Goal: Find specific page/section: Find specific page/section

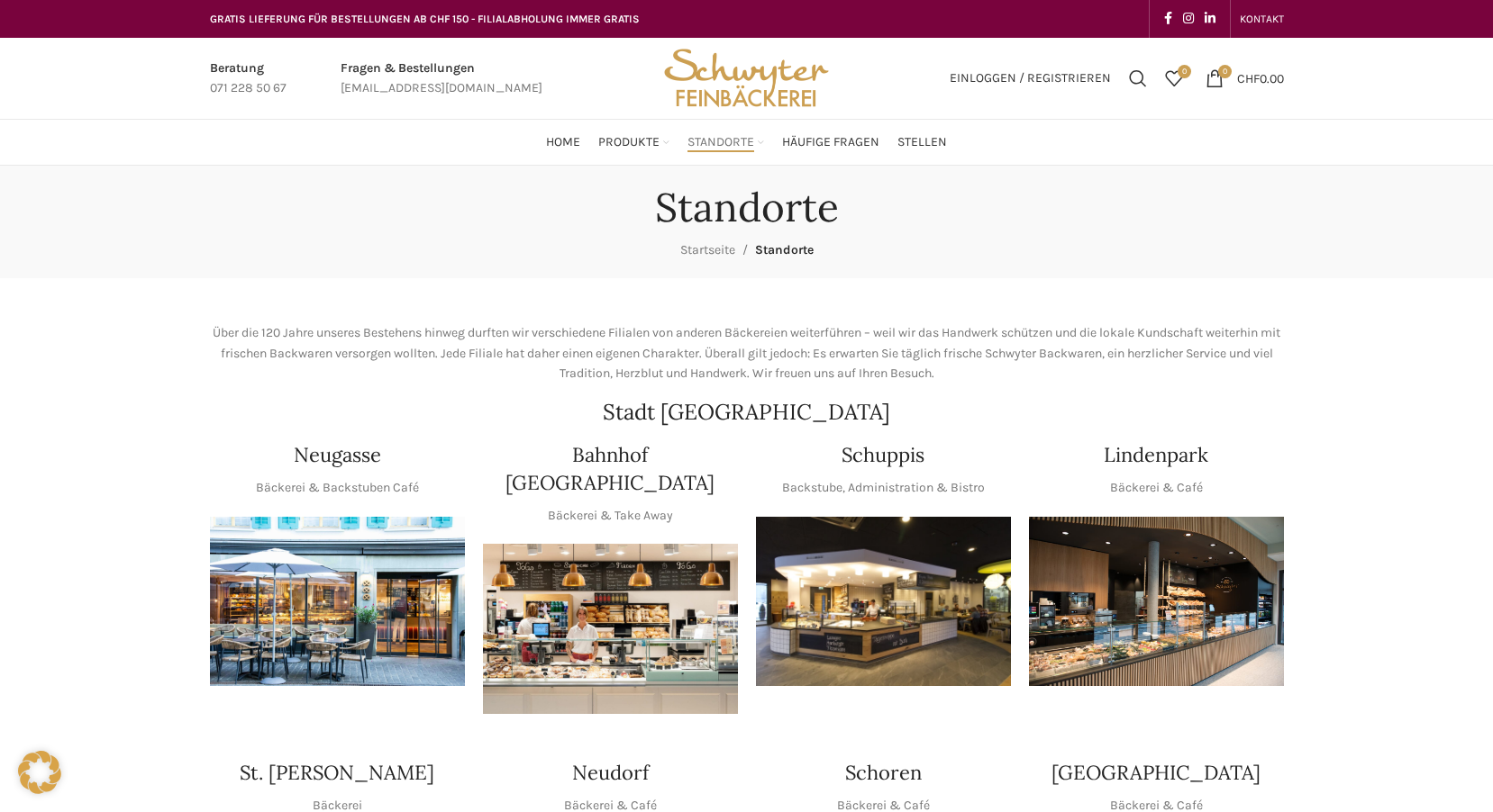
click at [876, 594] on img "1 / 1" at bounding box center [883, 601] width 255 height 171
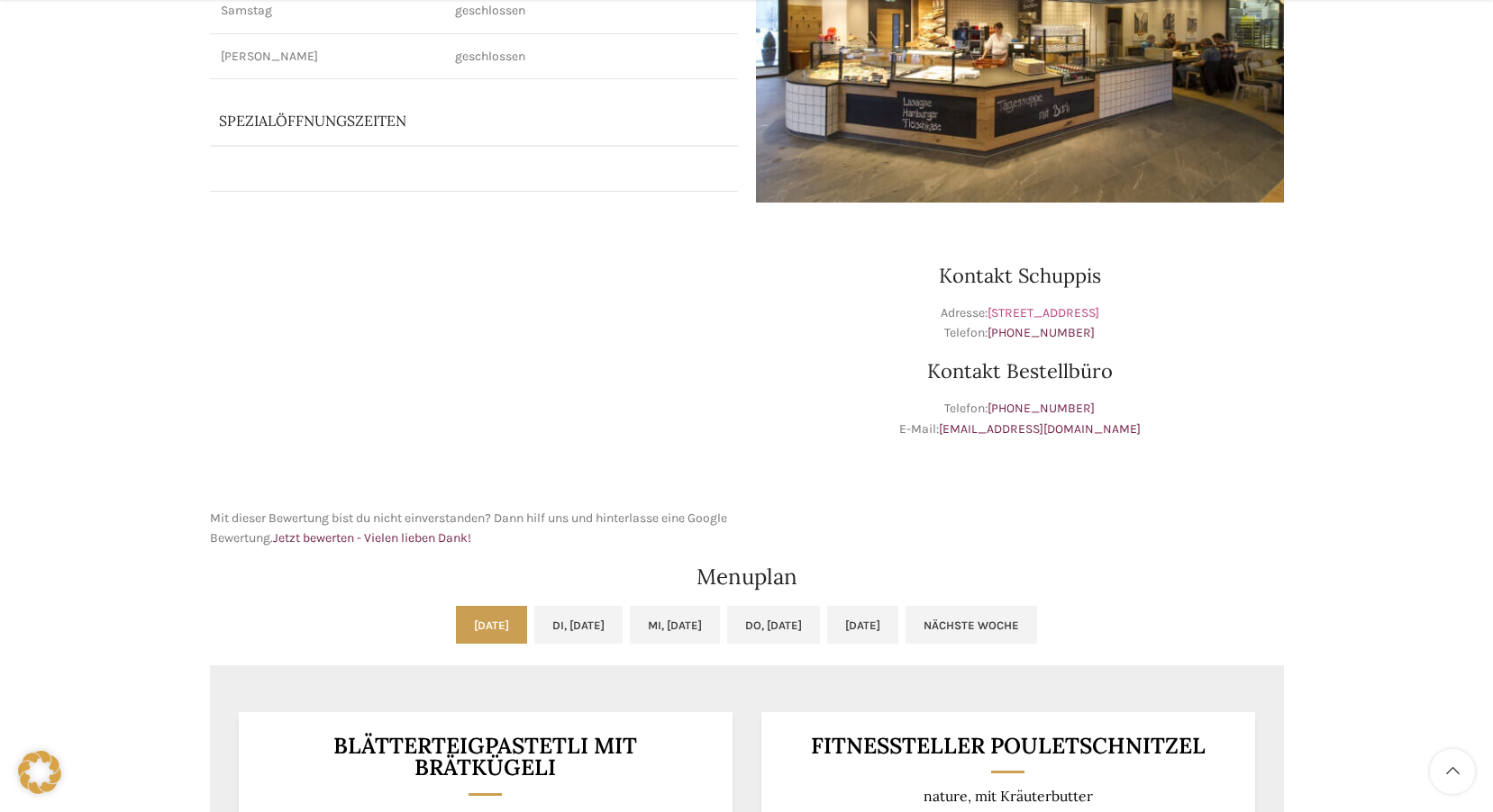
scroll to position [450, 0]
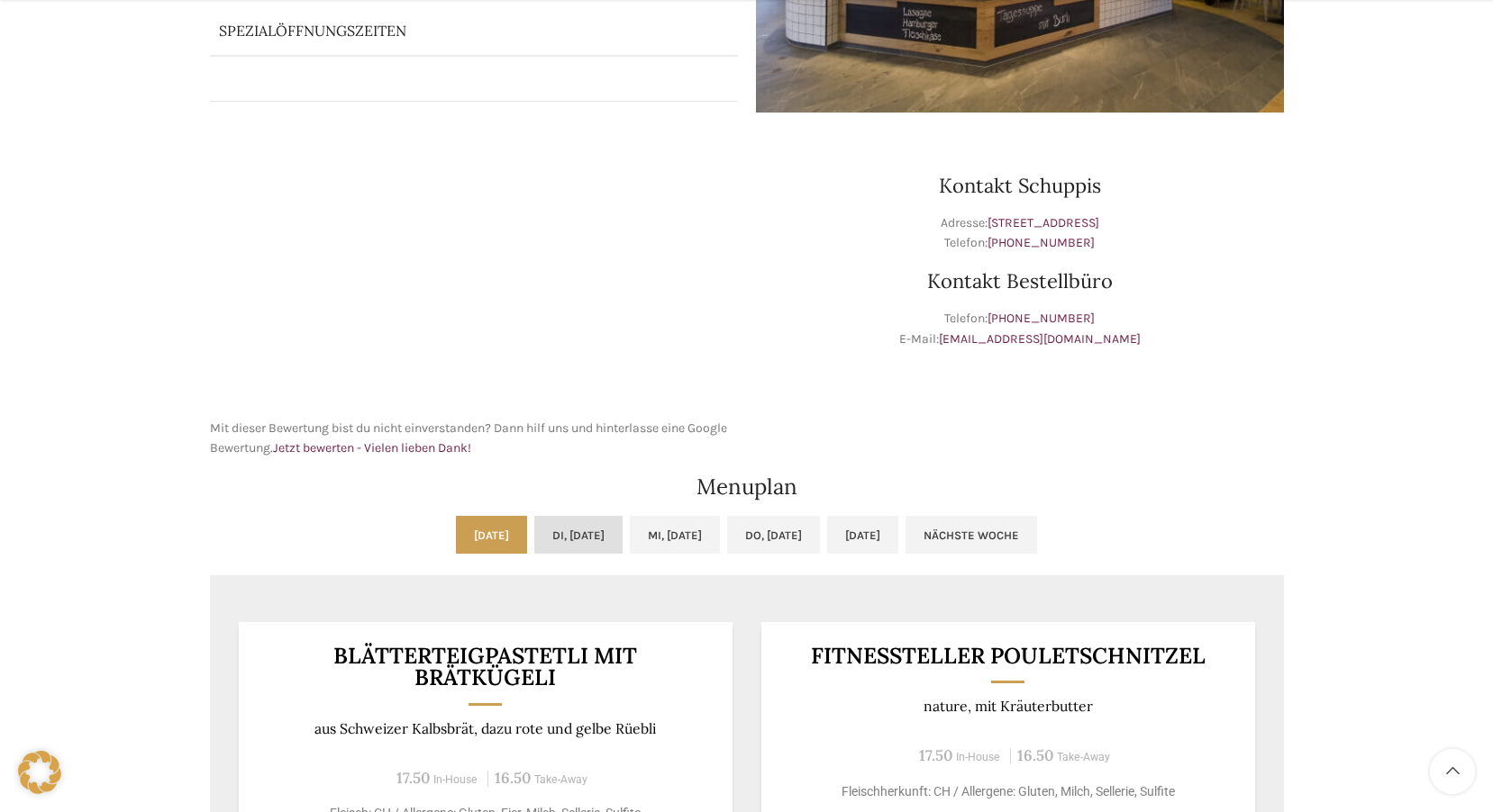
click at [534, 529] on link "Di, [DATE]" at bounding box center [578, 534] width 89 height 38
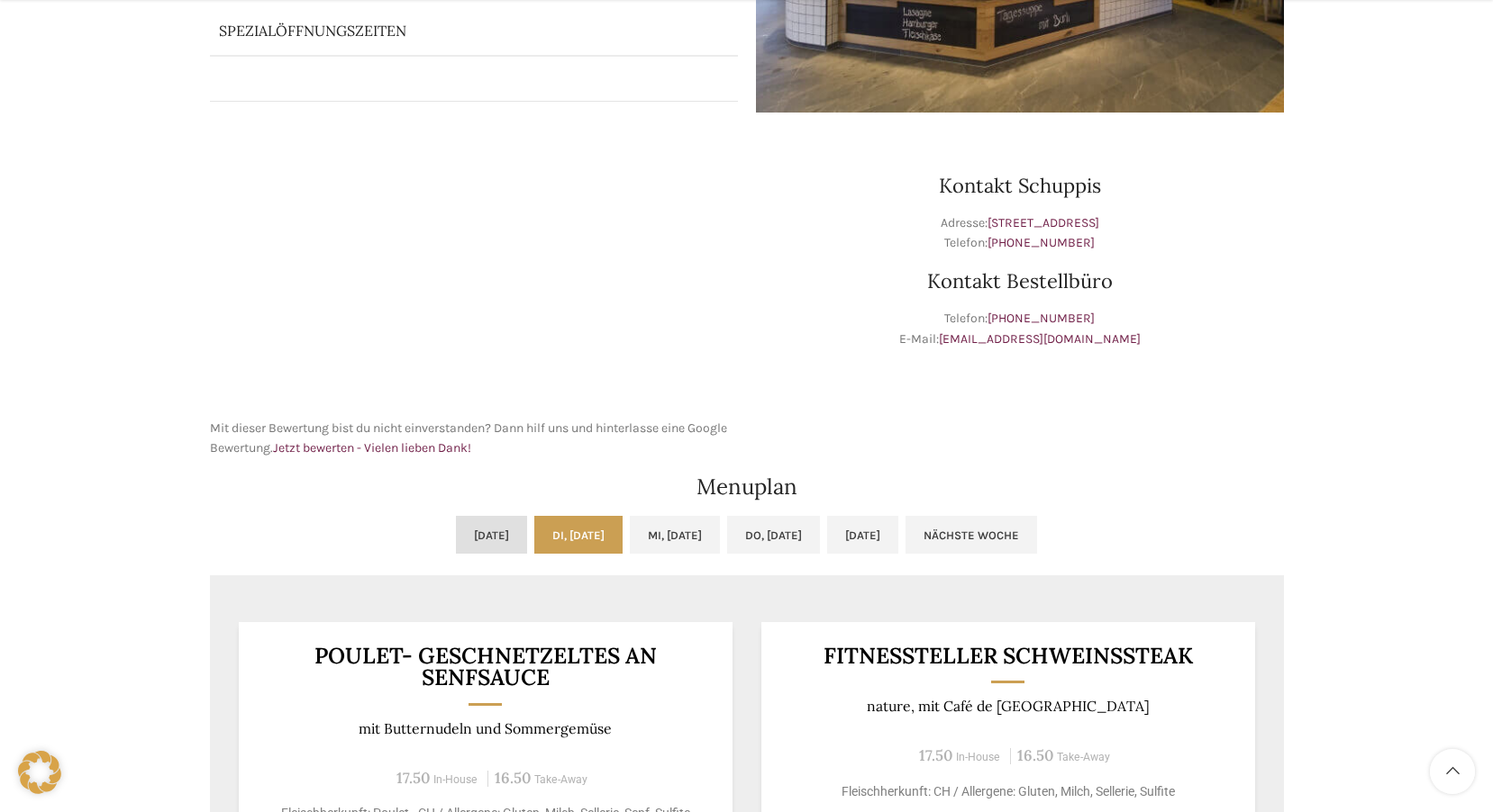
click at [467, 527] on link "[DATE]" at bounding box center [491, 534] width 71 height 38
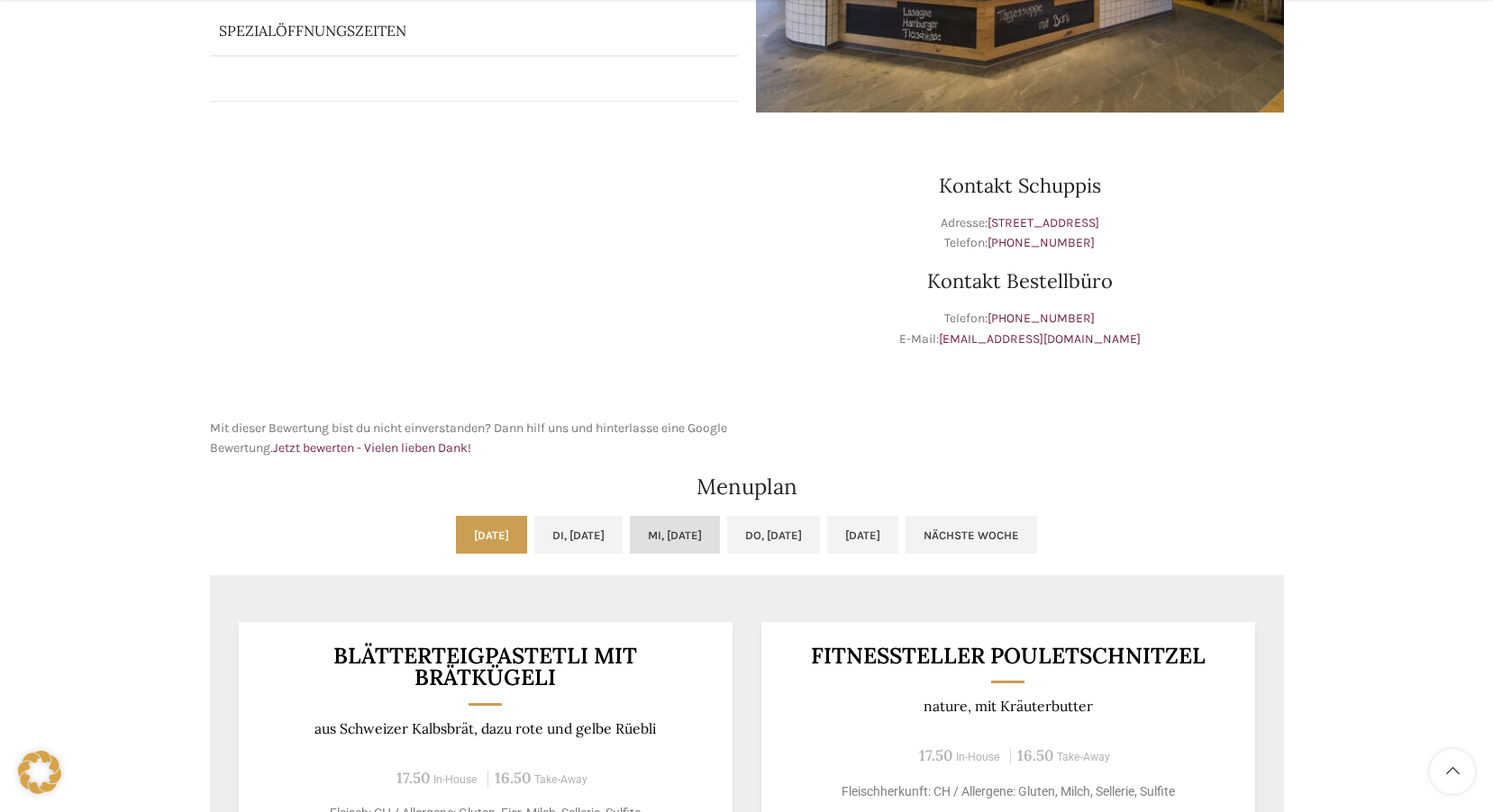
click at [663, 522] on link "Mi, [DATE]" at bounding box center [675, 534] width 90 height 38
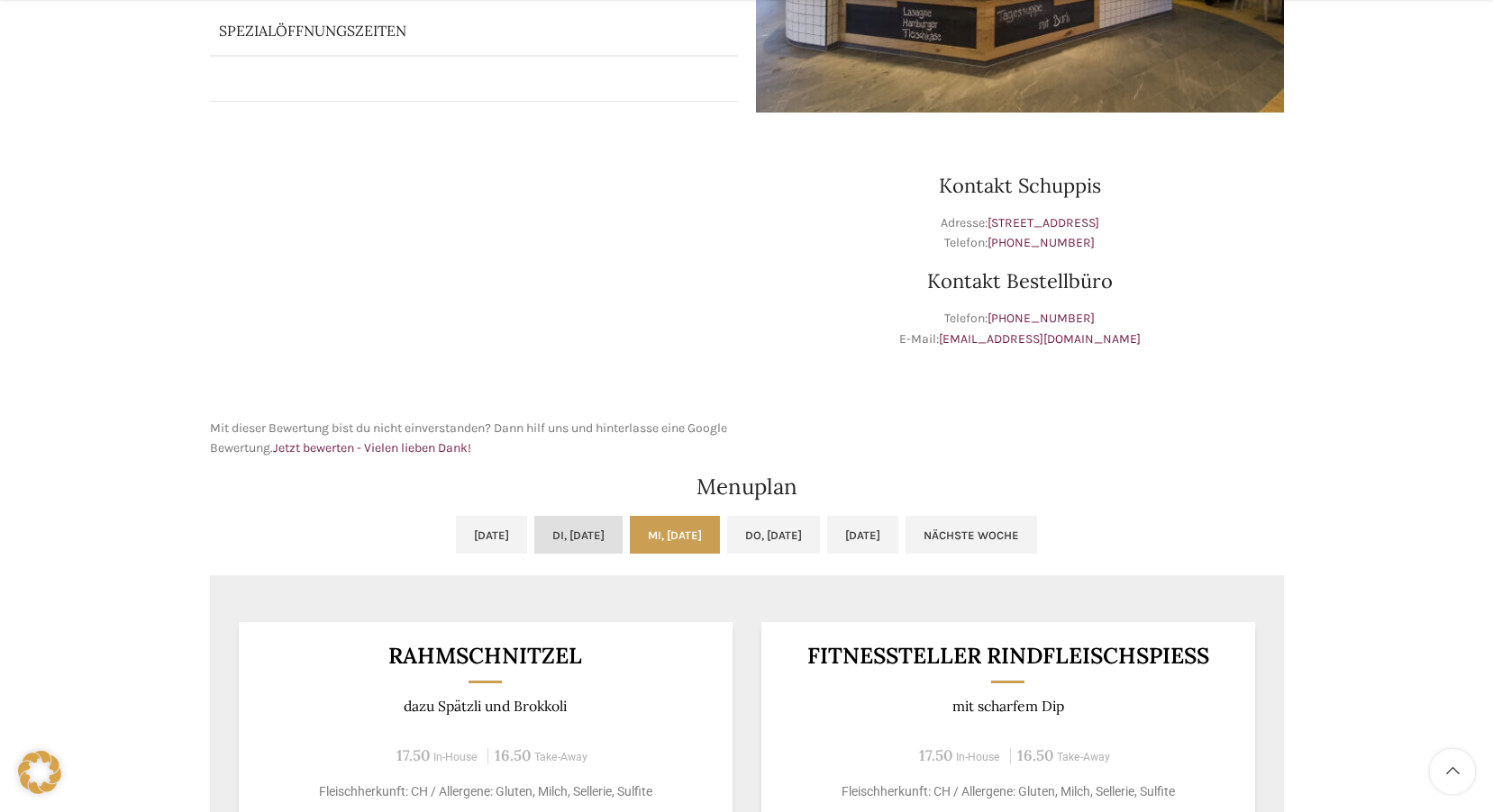
click at [570, 526] on link "Di, [DATE]" at bounding box center [578, 534] width 89 height 38
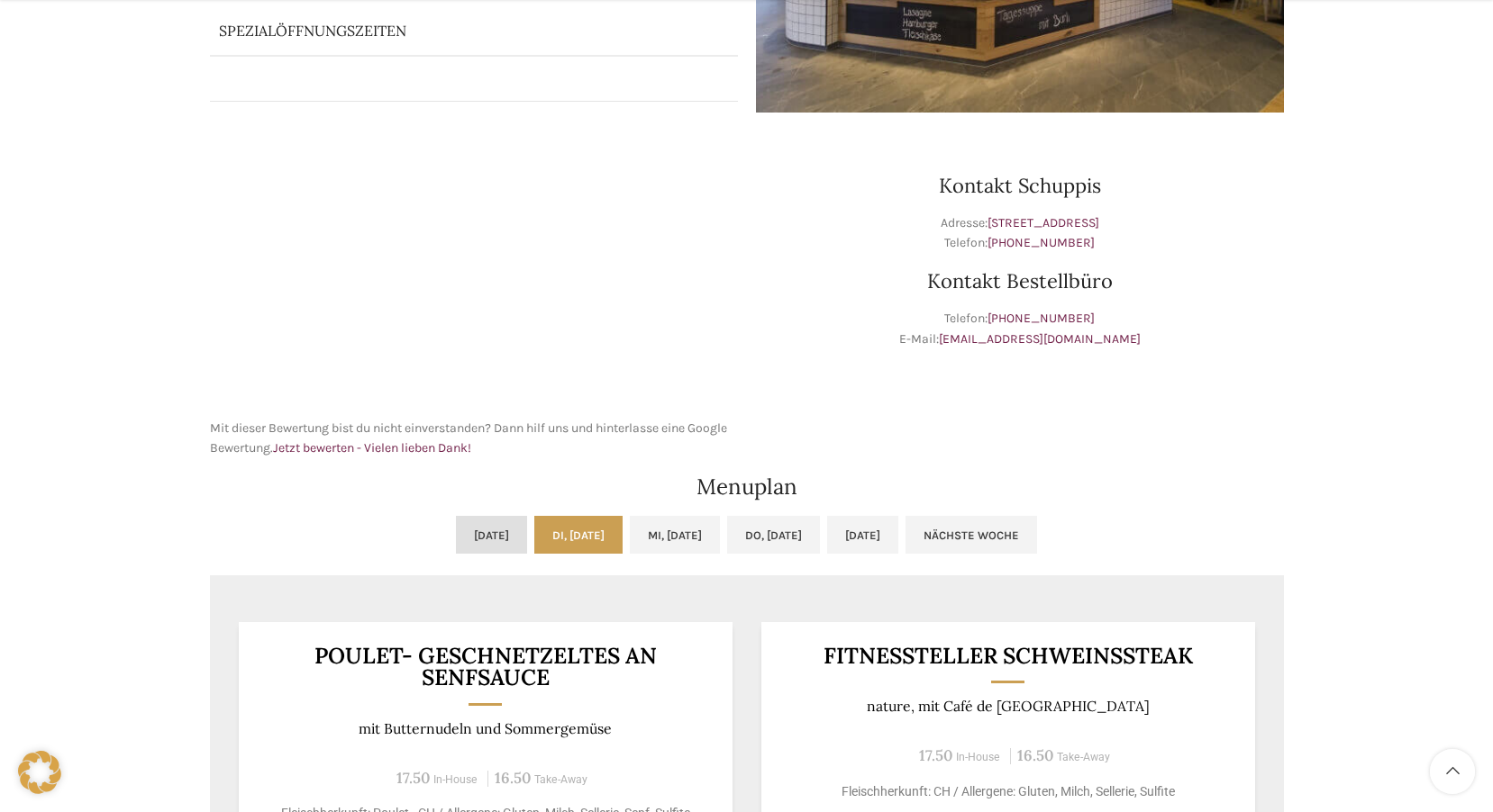
click at [468, 537] on link "[DATE]" at bounding box center [491, 534] width 71 height 38
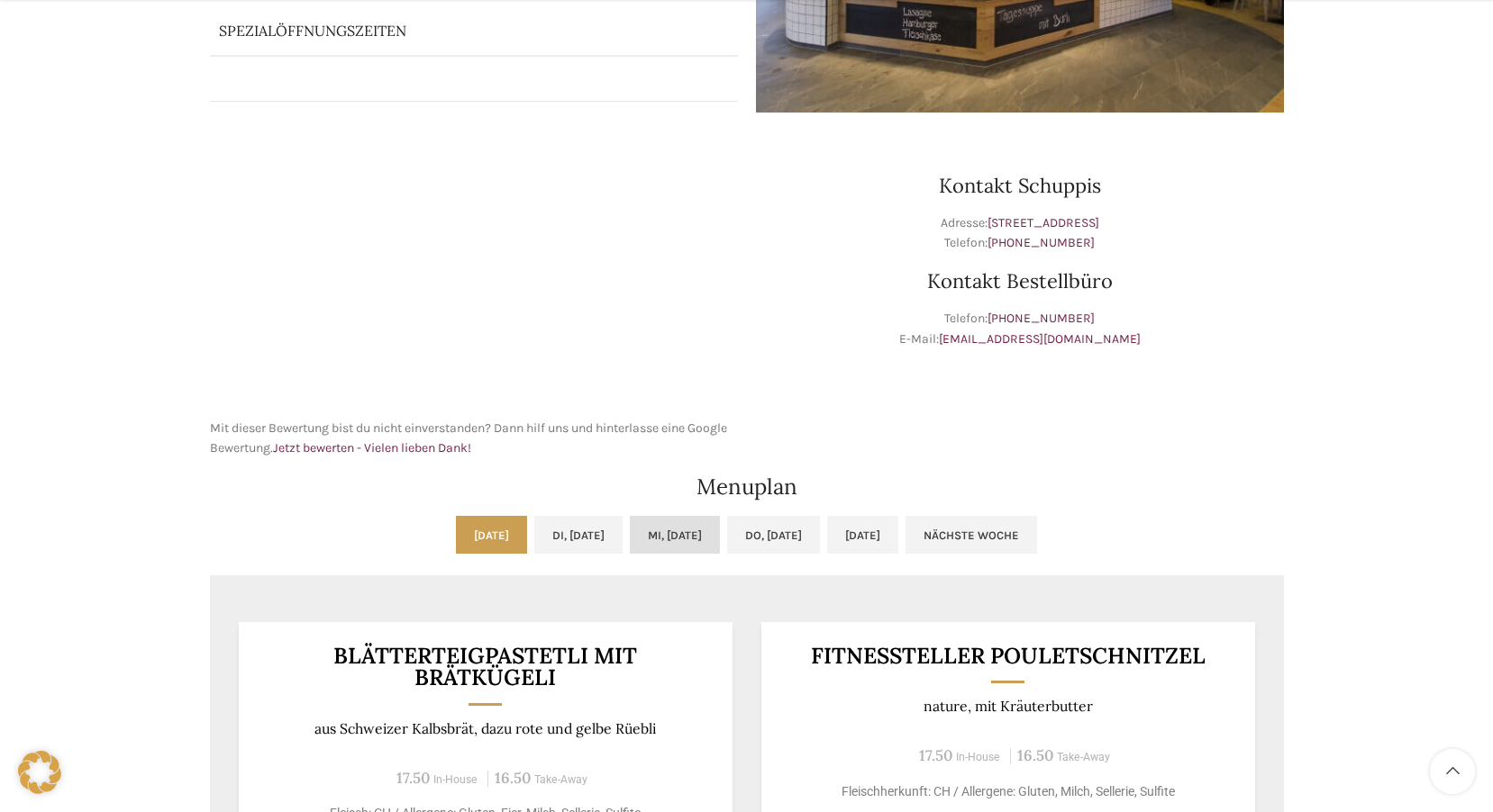
click at [678, 534] on link "Mi, [DATE]" at bounding box center [675, 534] width 90 height 38
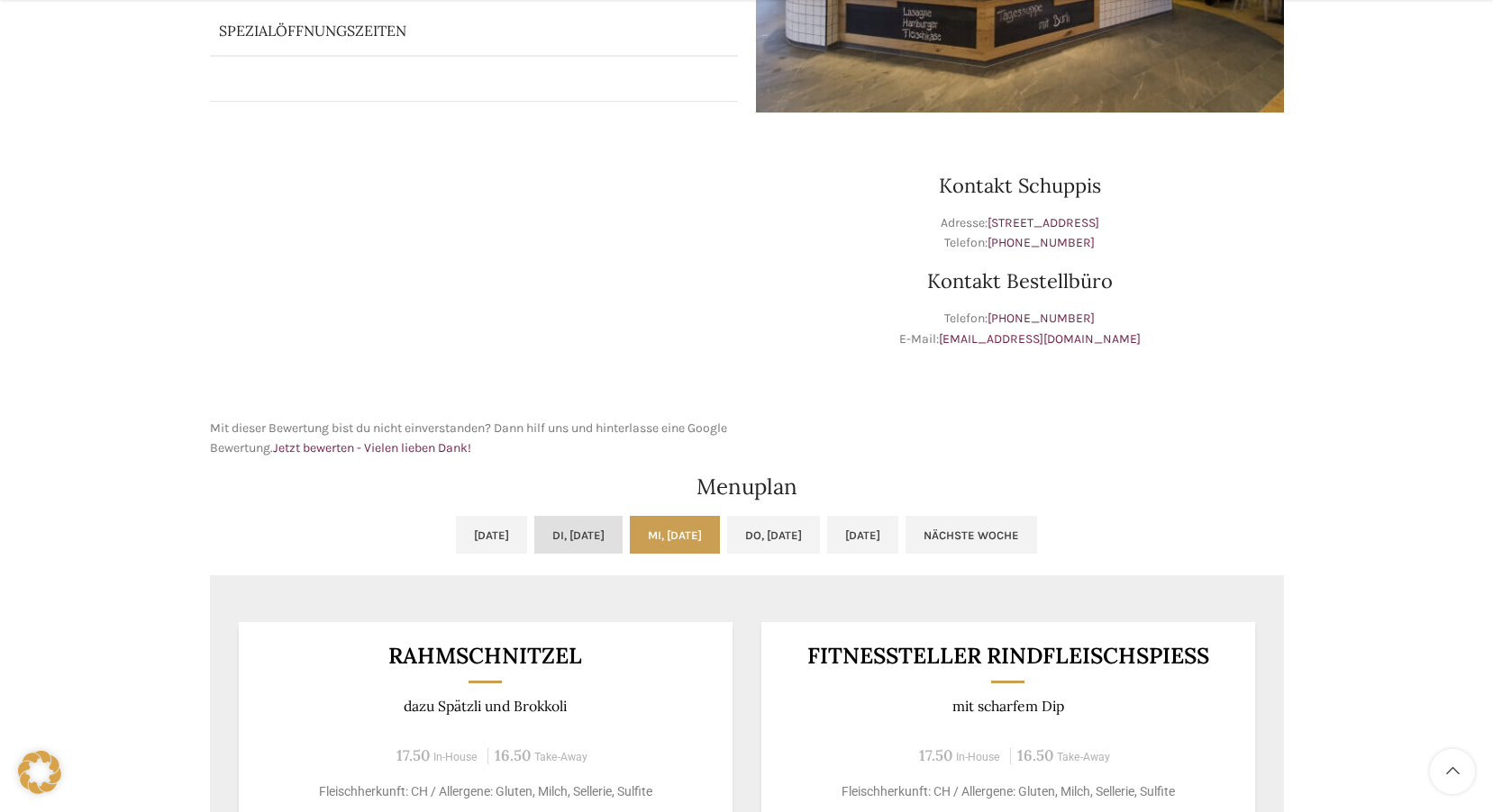
click at [609, 538] on link "Di, [DATE]" at bounding box center [578, 534] width 89 height 38
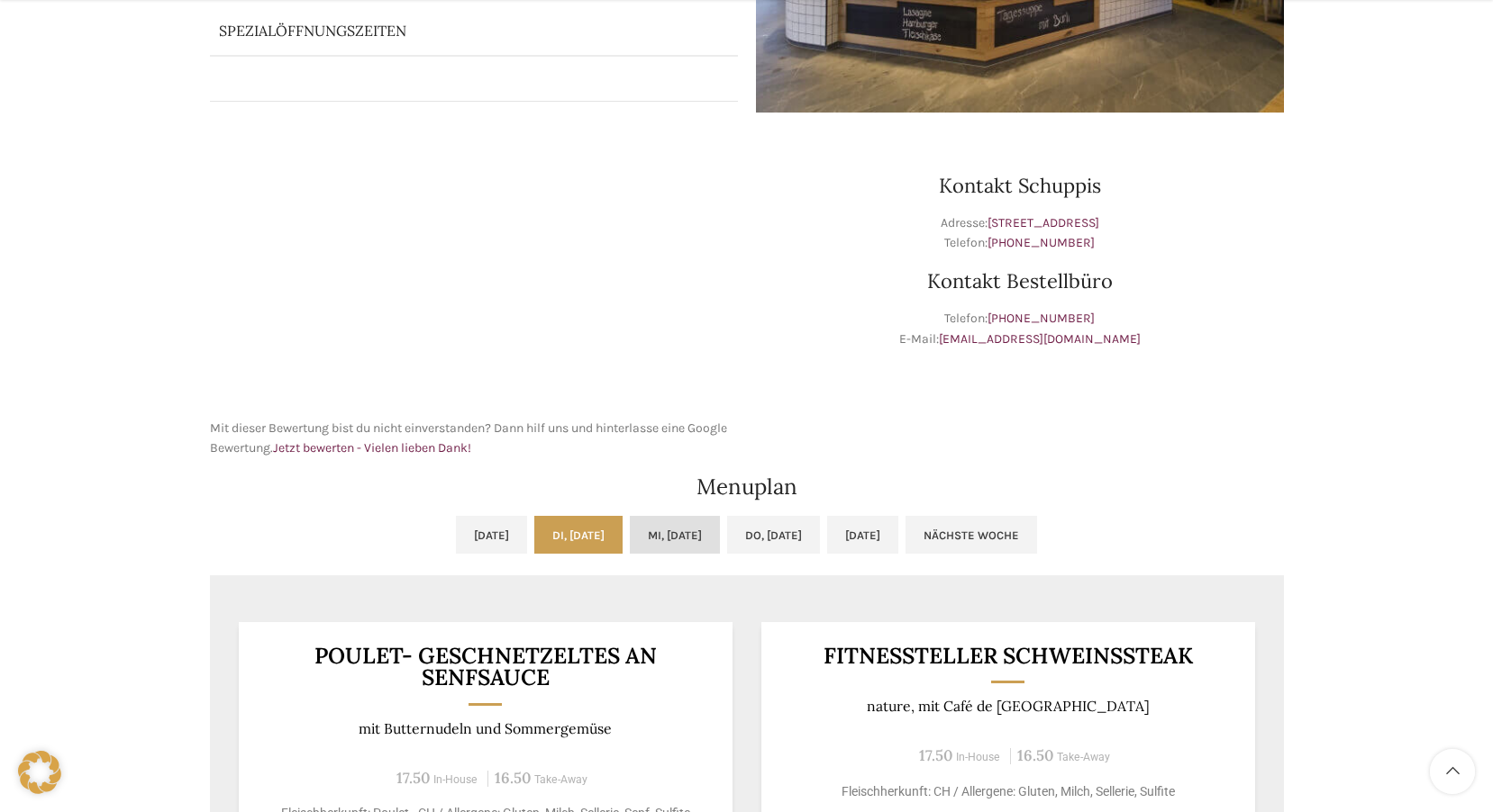
click at [677, 522] on link "Mi, [DATE]" at bounding box center [675, 534] width 90 height 38
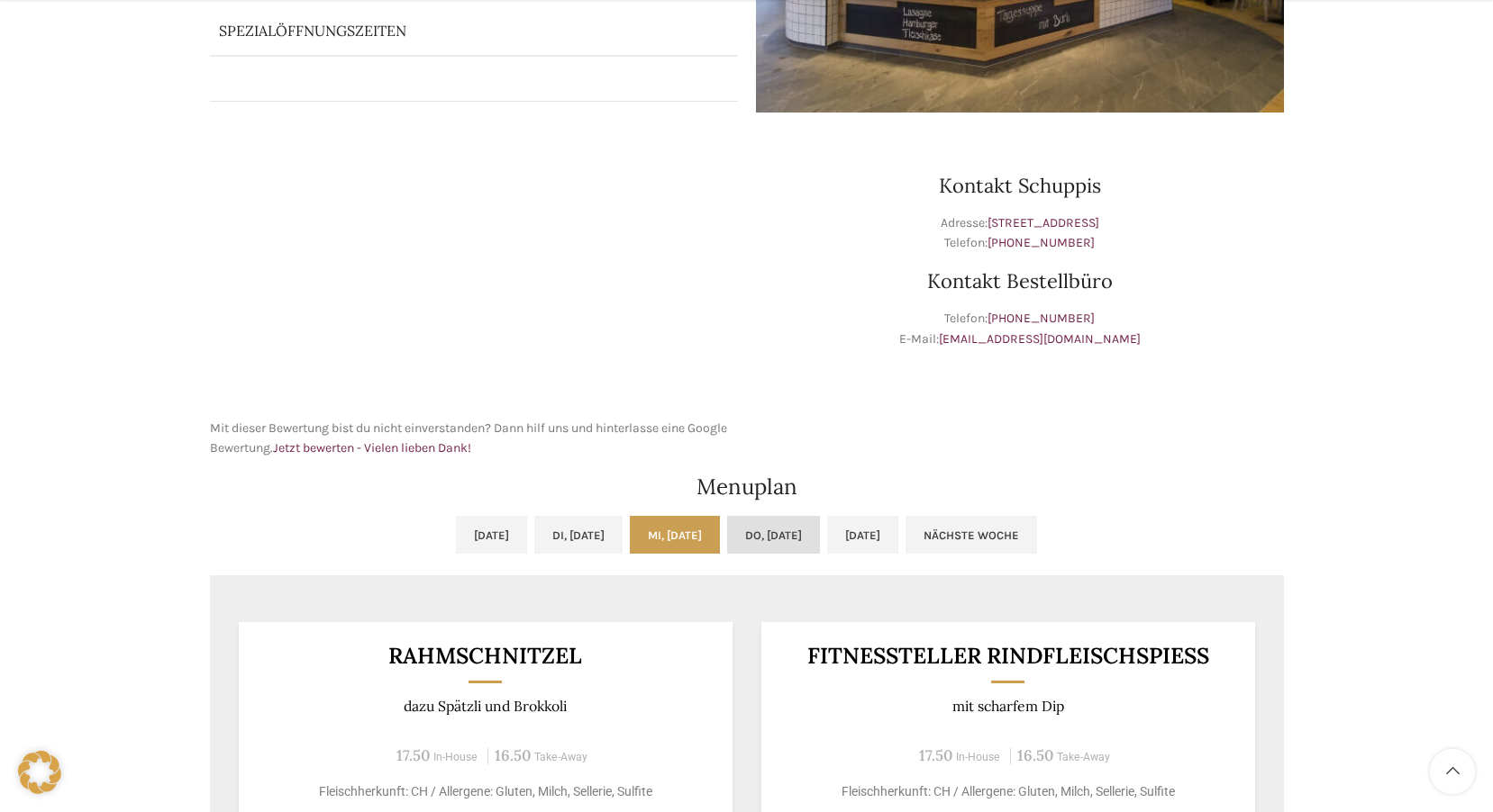
click at [820, 533] on link "Do, [DATE]" at bounding box center [773, 534] width 93 height 38
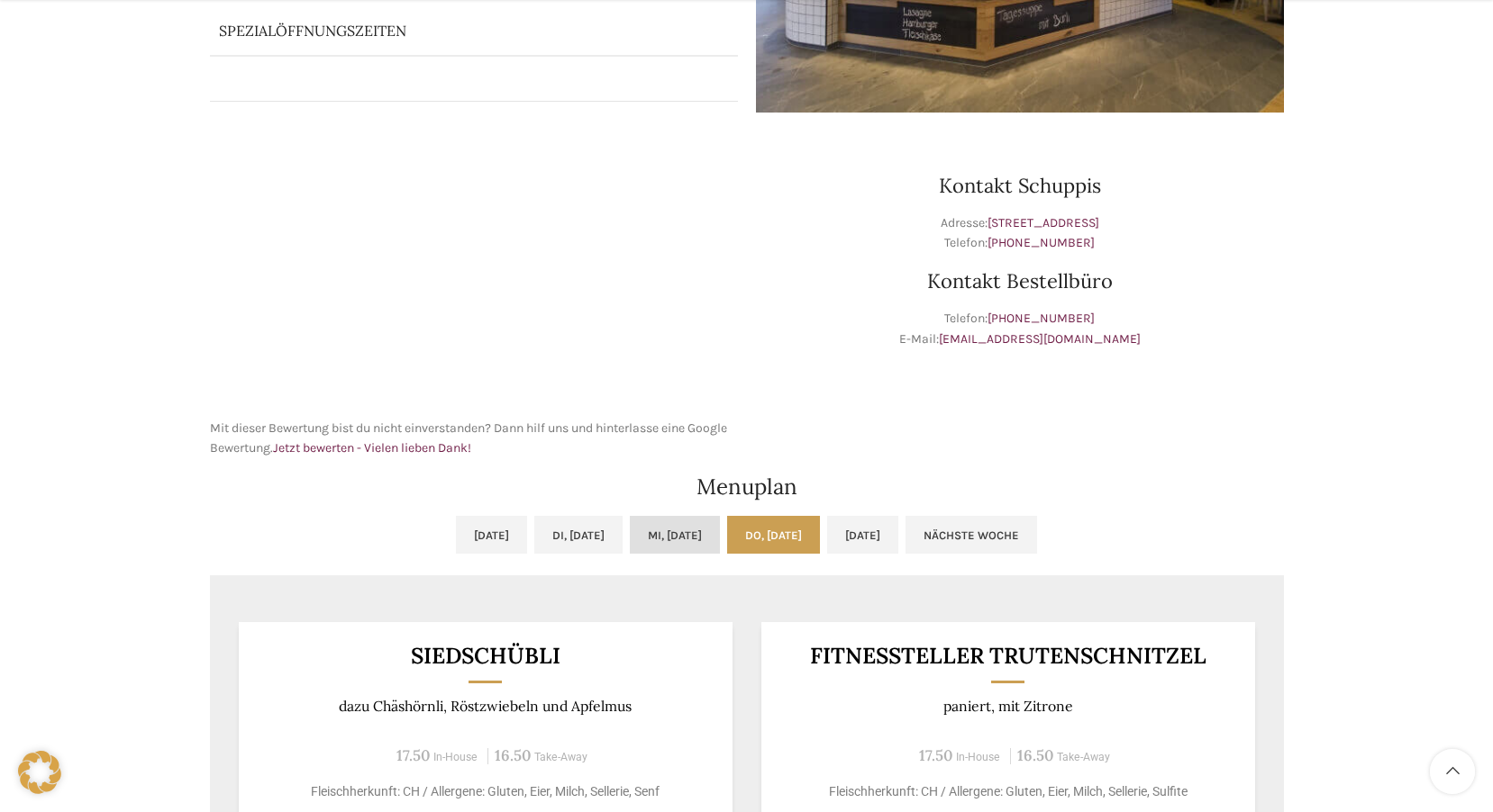
click at [681, 532] on link "Mi, [DATE]" at bounding box center [675, 534] width 90 height 38
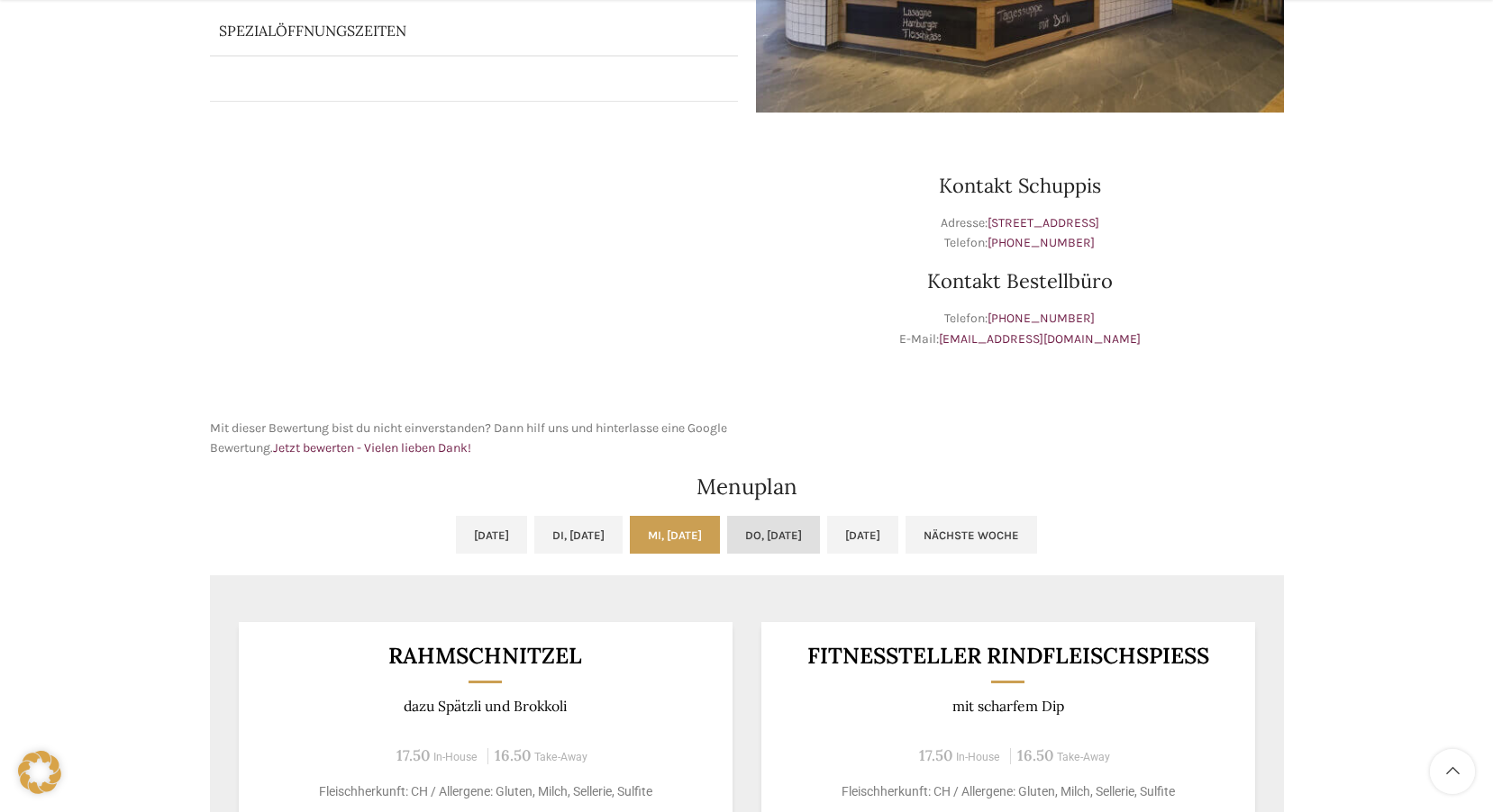
drag, startPoint x: 766, startPoint y: 526, endPoint x: 811, endPoint y: 534, distance: 45.7
click at [767, 526] on link "Do, [DATE]" at bounding box center [773, 534] width 93 height 38
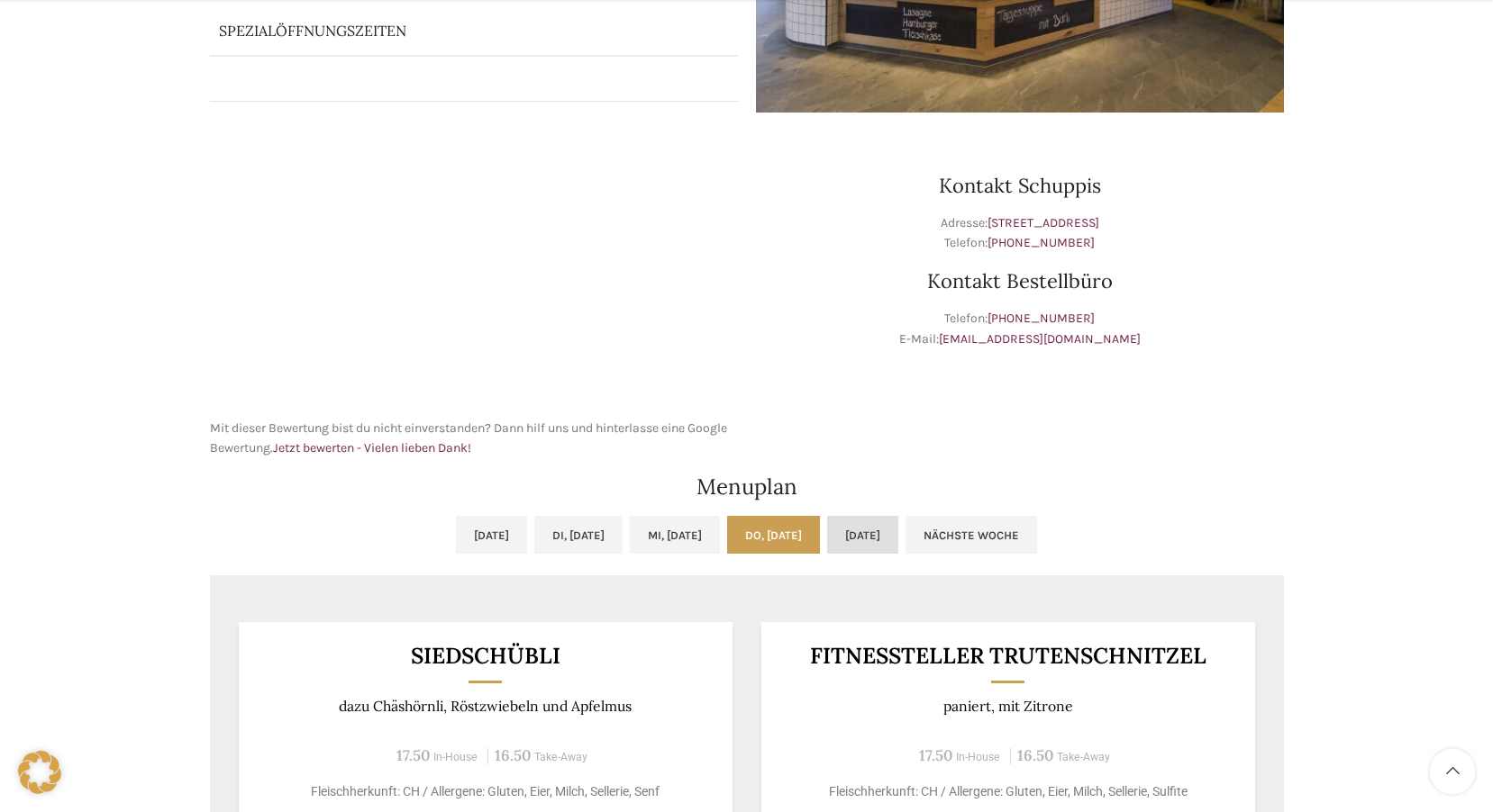
click at [898, 537] on link "[DATE]" at bounding box center [862, 534] width 71 height 38
